Goal: Task Accomplishment & Management: Manage account settings

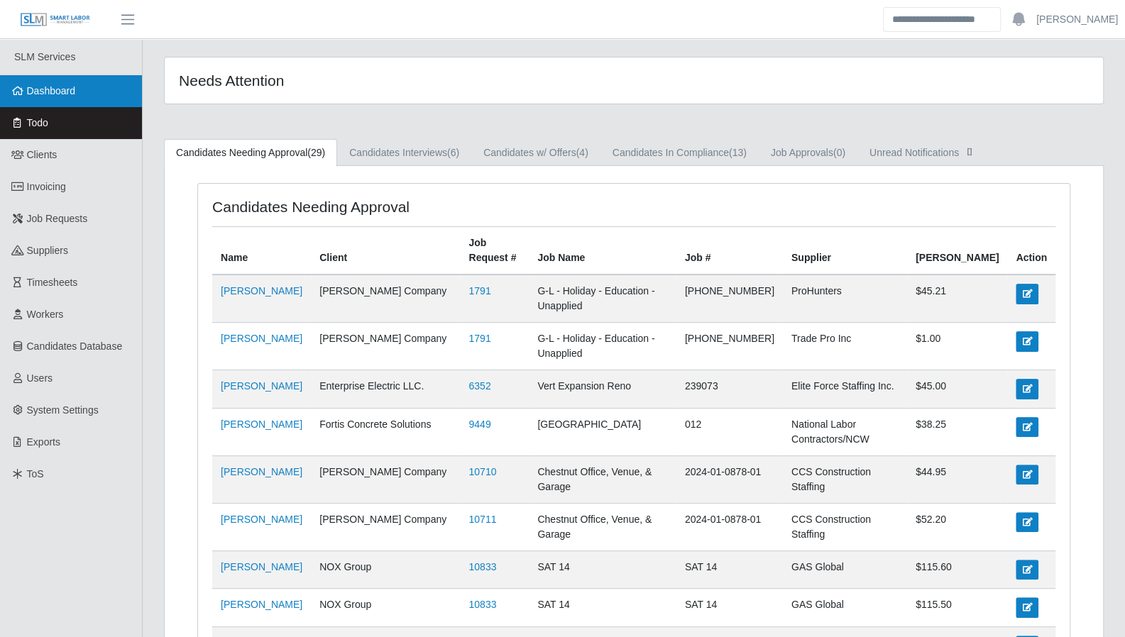
click at [79, 92] on link "Dashboard" at bounding box center [71, 91] width 142 height 32
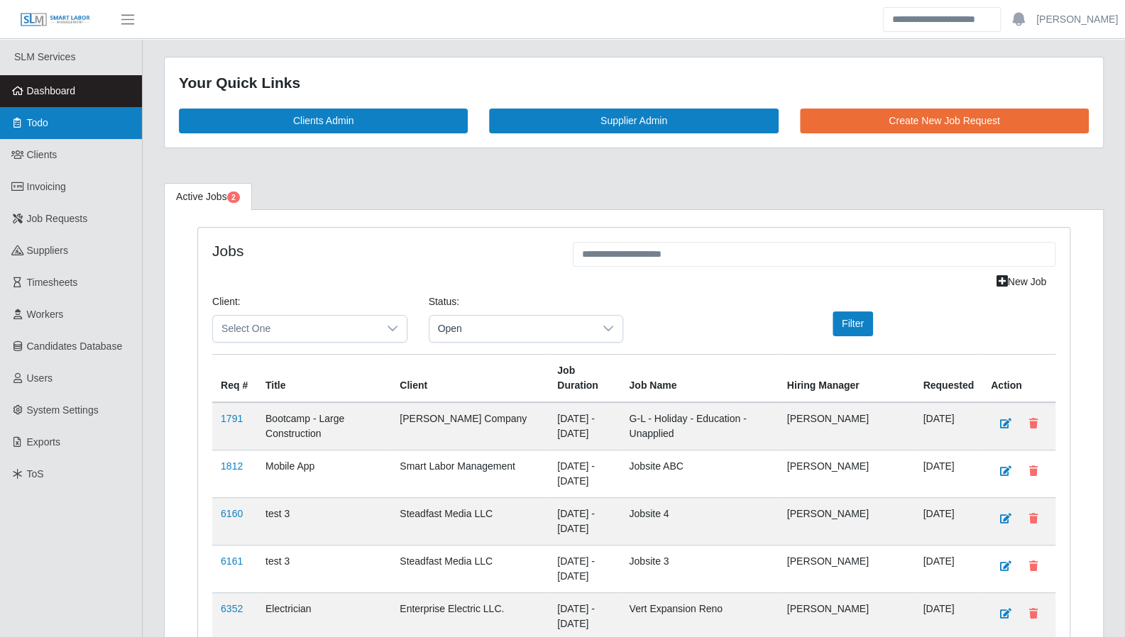
click at [27, 135] on link "Todo" at bounding box center [71, 123] width 142 height 32
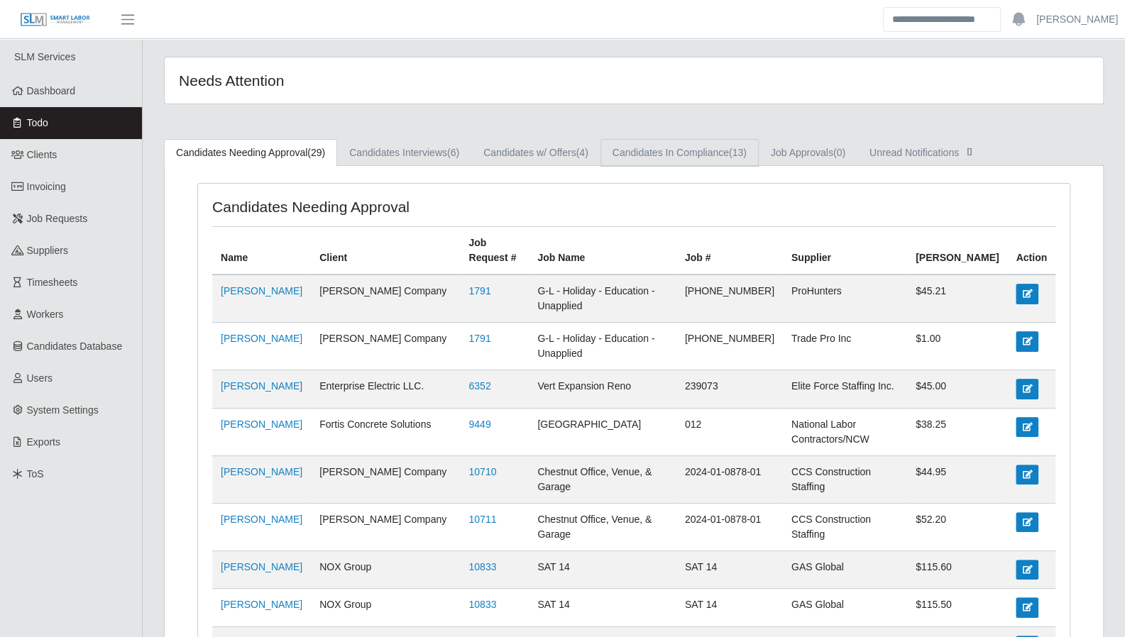
click at [712, 161] on link "Candidates In Compliance (13)" at bounding box center [680, 153] width 158 height 28
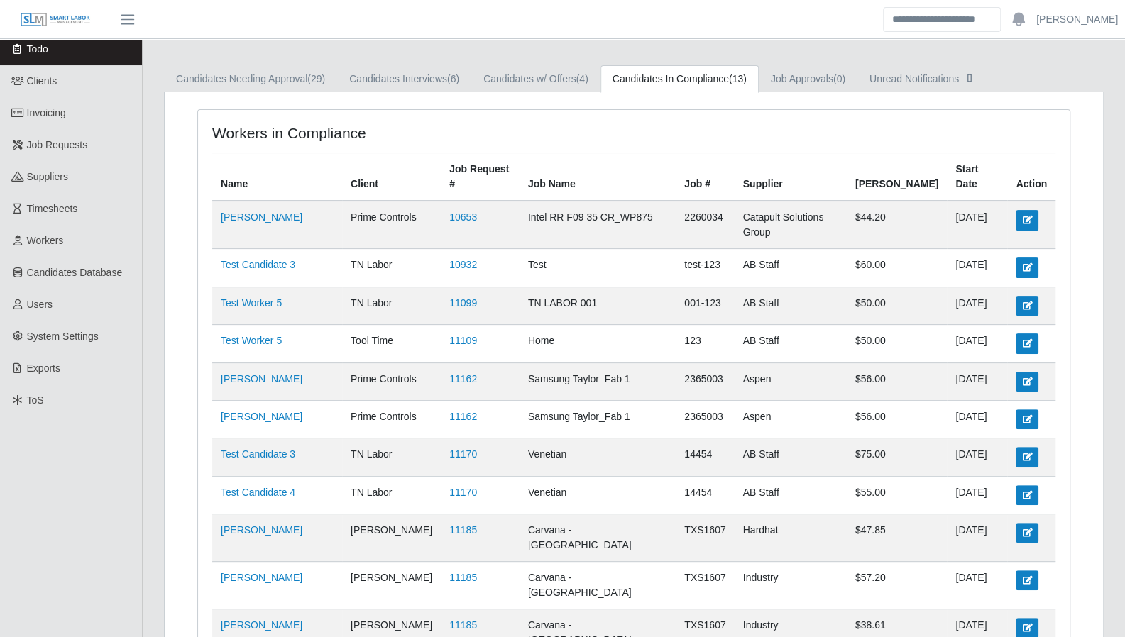
scroll to position [72, 0]
click at [541, 79] on link "Candidates w/ Offers (4)" at bounding box center [535, 81] width 129 height 28
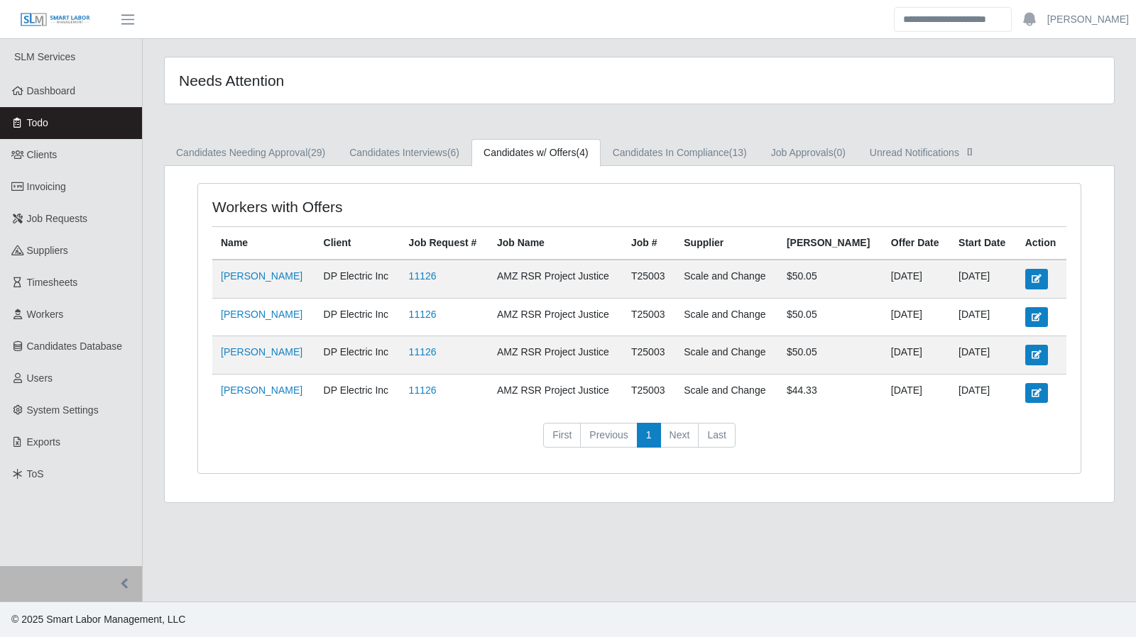
click at [430, 131] on div "Needs Attention Candidates Needing Approval (29) Candidates Interviews (6) Cand…" at bounding box center [639, 280] width 993 height 447
click at [430, 146] on link "Candidates Interviews (6)" at bounding box center [404, 153] width 134 height 28
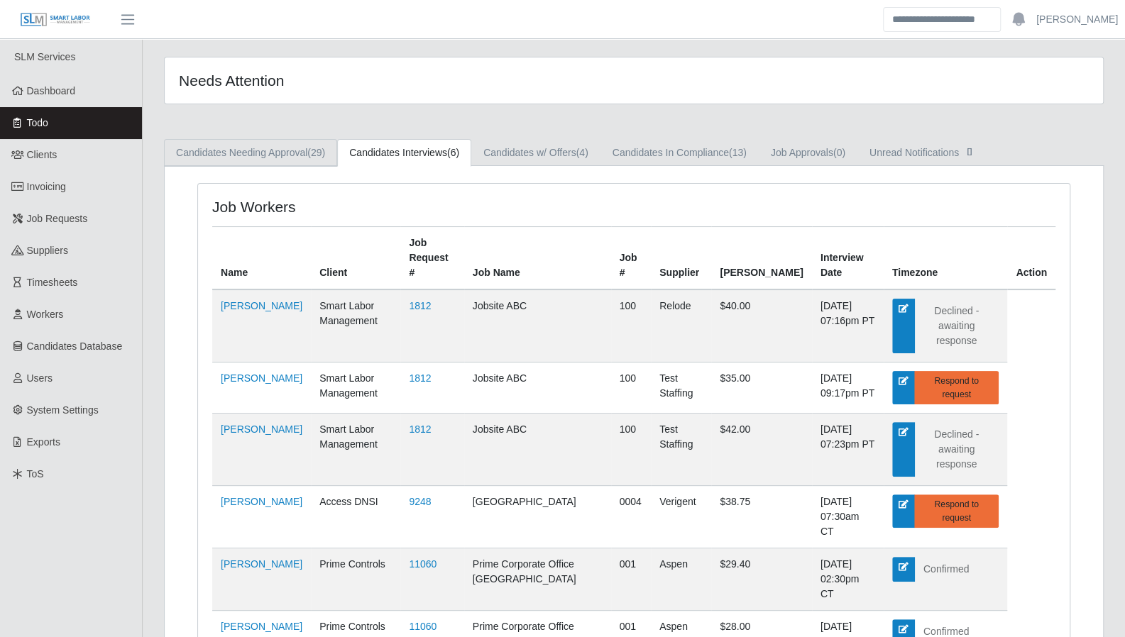
click at [325, 153] on span "(29)" at bounding box center [316, 152] width 18 height 11
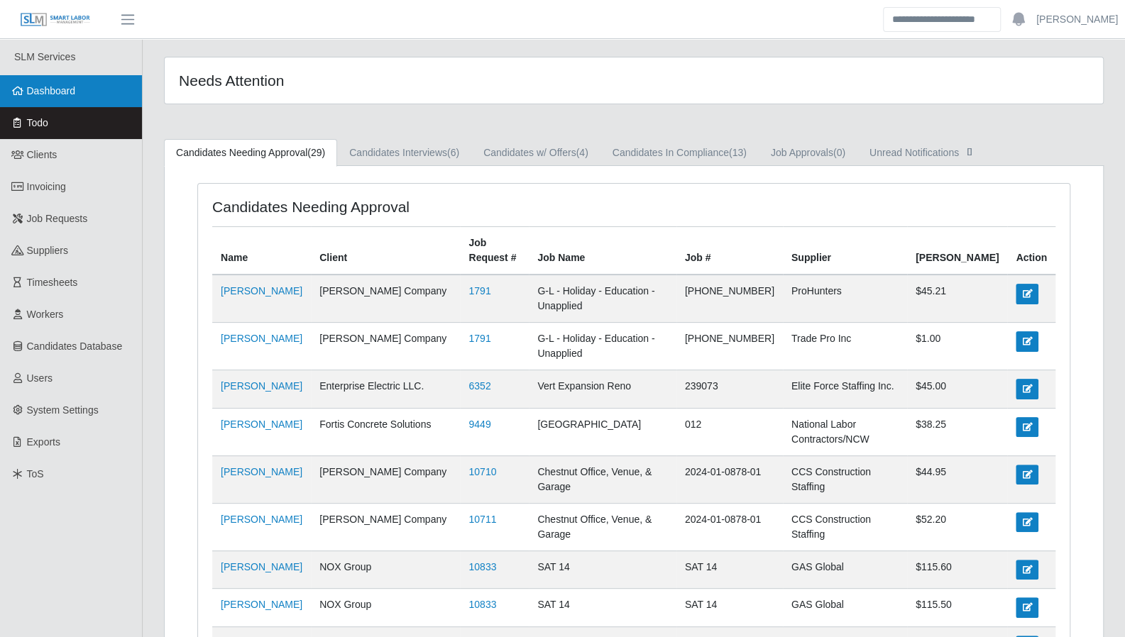
click at [61, 85] on span "Dashboard" at bounding box center [51, 90] width 49 height 11
